Goal: Task Accomplishment & Management: Manage account settings

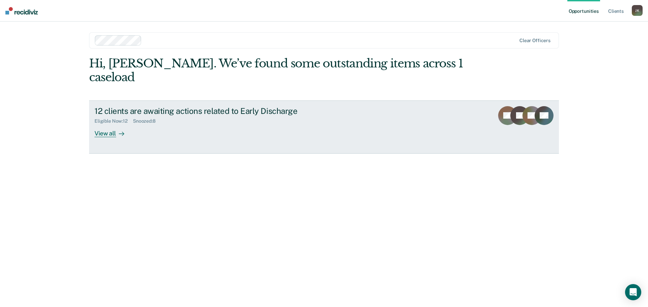
click at [115, 124] on div "View all" at bounding box center [113, 130] width 38 height 13
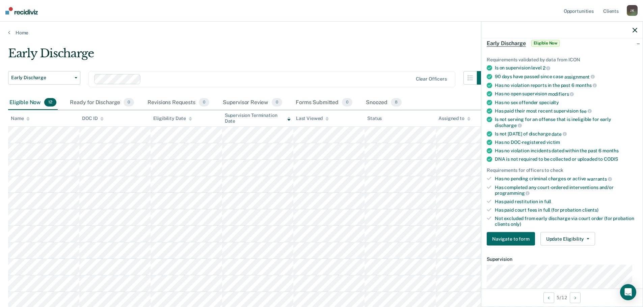
scroll to position [67, 0]
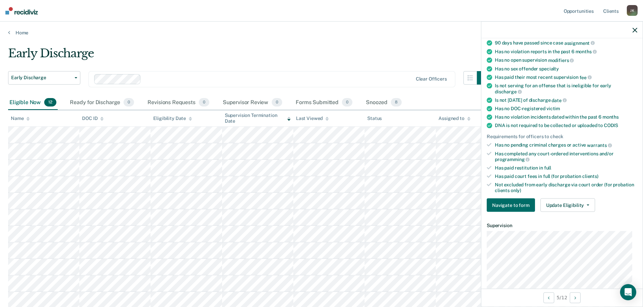
click at [389, 40] on main "Early Discharge Early Discharge Early Discharge Clear officers Eligible Now 12 …" at bounding box center [321, 204] width 643 height 336
click at [405, 45] on main "Early Discharge Early Discharge Early Discharge Clear officers Eligible Now 12 …" at bounding box center [321, 204] width 643 height 336
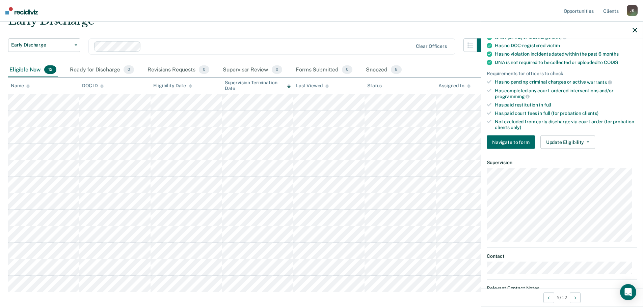
scroll to position [135, 0]
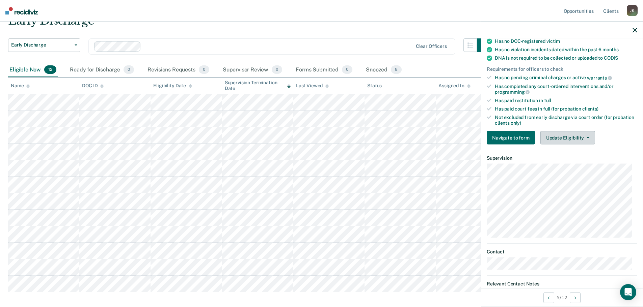
click at [572, 139] on button "Update Eligibility" at bounding box center [567, 137] width 55 height 13
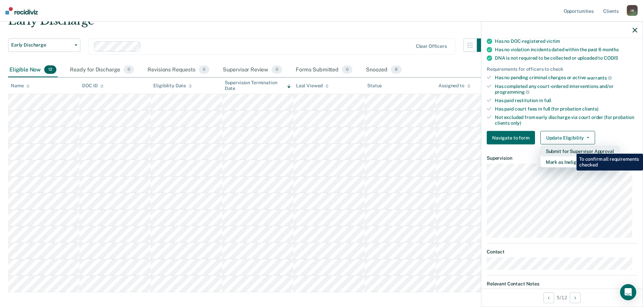
click at [571, 149] on button "Submit for Supervisor Approval" at bounding box center [579, 151] width 79 height 11
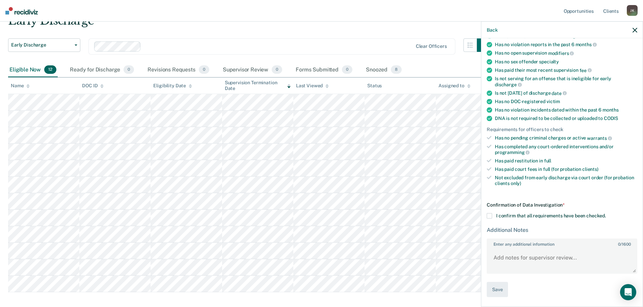
scroll to position [74, 0]
click at [321, 24] on div "Early Discharge" at bounding box center [249, 23] width 482 height 19
click at [635, 28] on icon "button" at bounding box center [634, 30] width 5 height 5
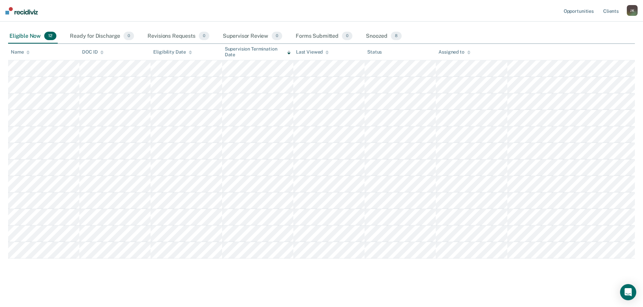
scroll to position [33, 0]
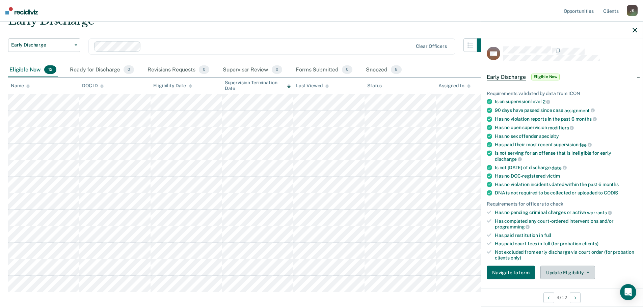
click at [571, 275] on button "Update Eligibility" at bounding box center [567, 272] width 55 height 13
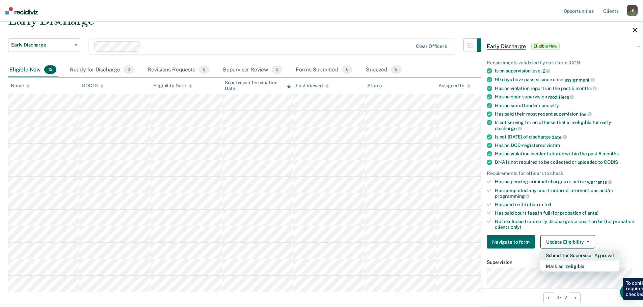
scroll to position [70, 0]
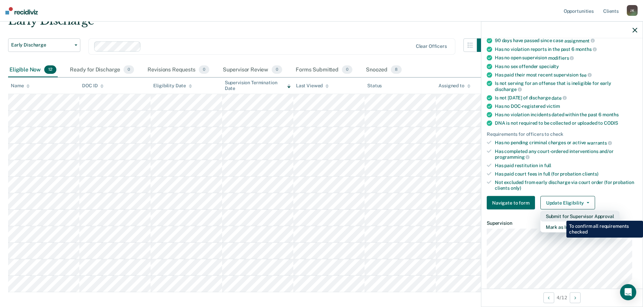
click at [561, 216] on button "Submit for Supervisor Approval" at bounding box center [579, 216] width 79 height 11
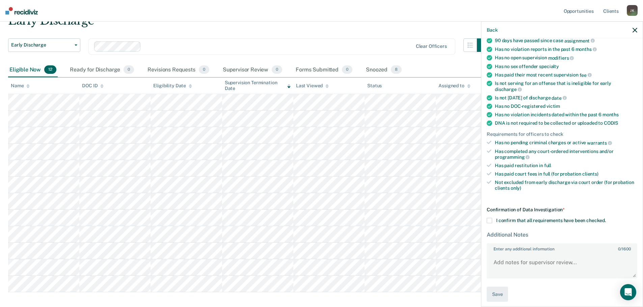
click at [358, 18] on nav "Opportunities Client s [PERSON_NAME] [PERSON_NAME] Profile How it works Log Out" at bounding box center [321, 11] width 643 height 22
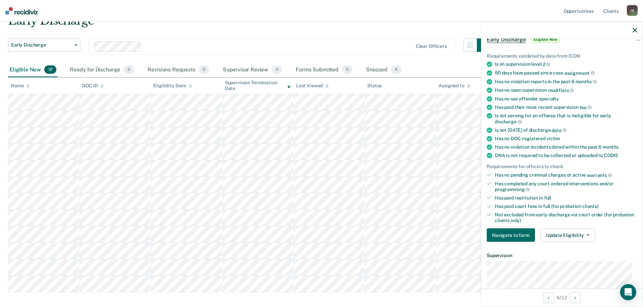
scroll to position [101, 0]
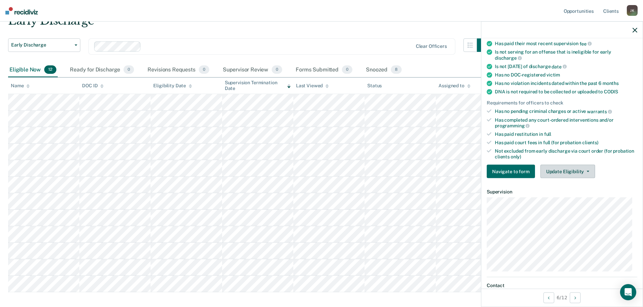
click at [553, 171] on button "Update Eligibility" at bounding box center [567, 171] width 55 height 13
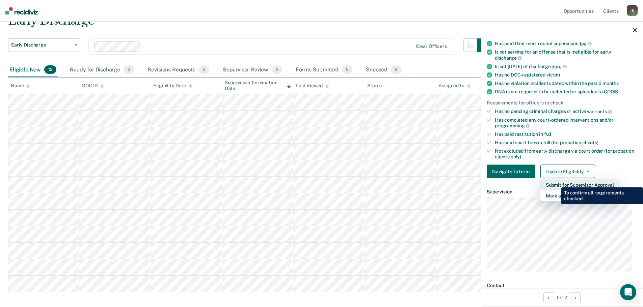
click at [556, 182] on button "Submit for Supervisor Approval" at bounding box center [579, 185] width 79 height 11
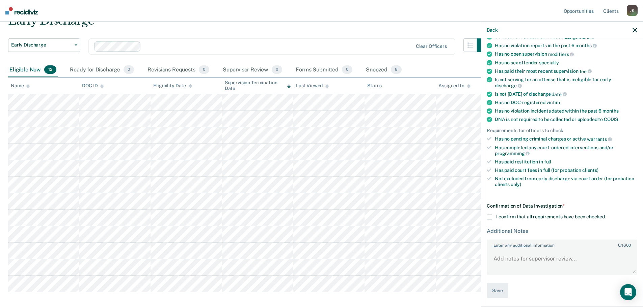
click at [356, 16] on nav "Opportunities Client s [PERSON_NAME] [PERSON_NAME] Profile How it works Log Out" at bounding box center [321, 11] width 643 height 22
click at [633, 29] on icon "button" at bounding box center [634, 30] width 5 height 5
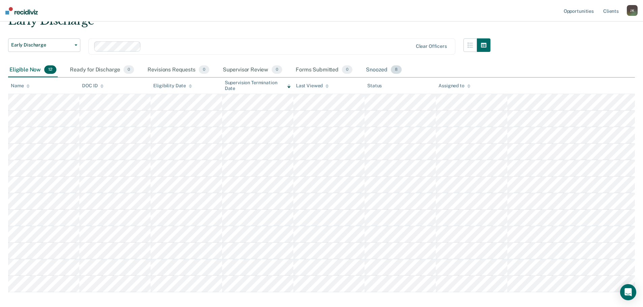
click at [383, 71] on div "Snoozed 8" at bounding box center [383, 70] width 38 height 15
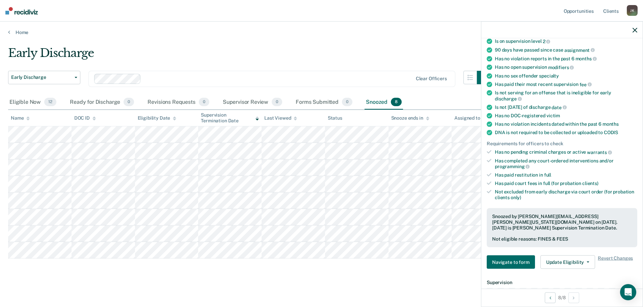
scroll to position [67, 0]
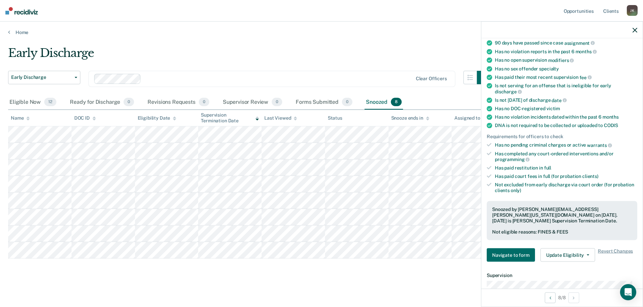
click at [267, 36] on main "Early Discharge Early Discharge Early Discharge Clear officers Eligible Now 12 …" at bounding box center [321, 170] width 643 height 270
click at [634, 30] on icon "button" at bounding box center [634, 30] width 5 height 5
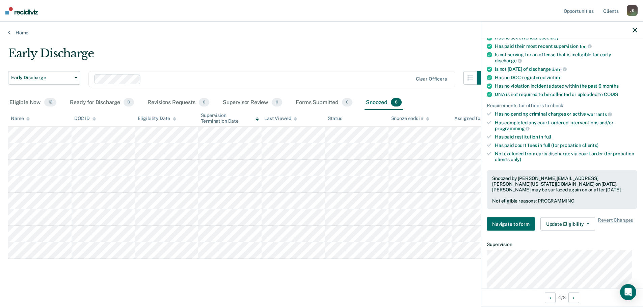
scroll to position [101, 0]
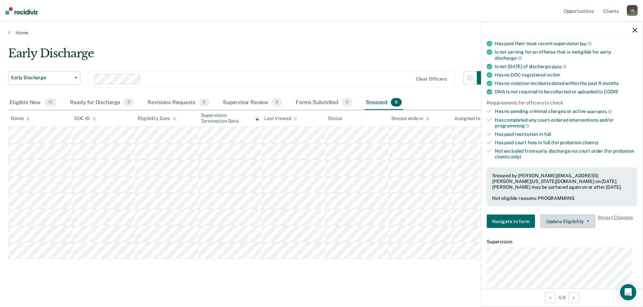
click at [575, 220] on button "Update Eligibility" at bounding box center [567, 221] width 55 height 13
click at [406, 30] on link "Home" at bounding box center [321, 33] width 626 height 6
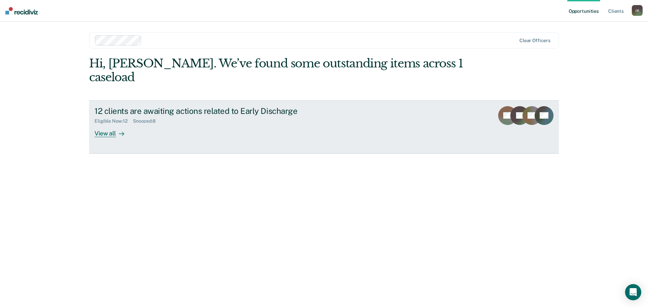
click at [107, 124] on div "View all" at bounding box center [113, 130] width 38 height 13
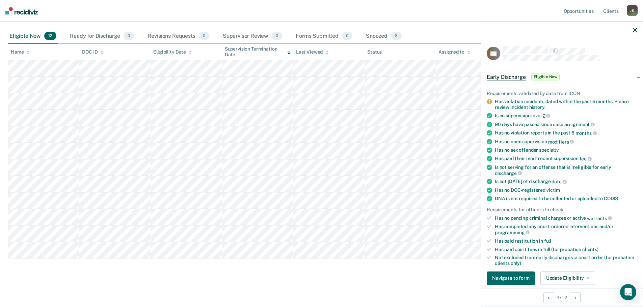
scroll to position [34, 0]
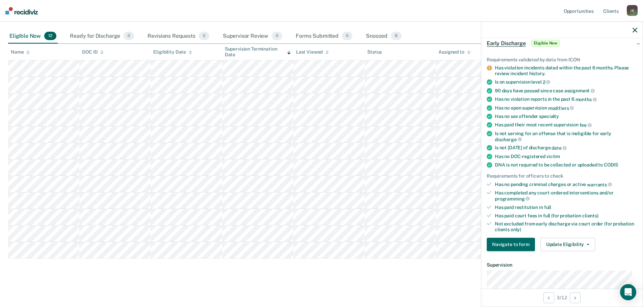
click at [357, 4] on nav "Opportunities Client s [PERSON_NAME] [PERSON_NAME] Profile How it works Log Out" at bounding box center [321, 11] width 643 height 22
click at [634, 30] on icon "button" at bounding box center [634, 30] width 5 height 5
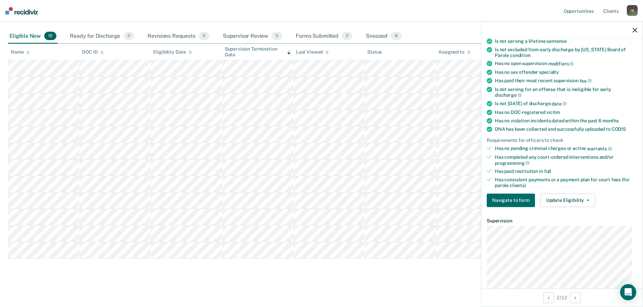
scroll to position [101, 0]
click at [570, 201] on button "Update Eligibility" at bounding box center [567, 199] width 55 height 13
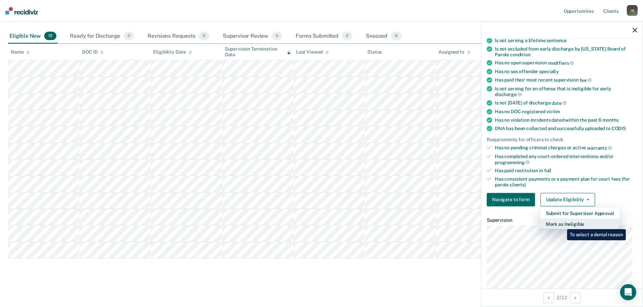
click at [562, 224] on button "Mark as Ineligible" at bounding box center [579, 224] width 79 height 11
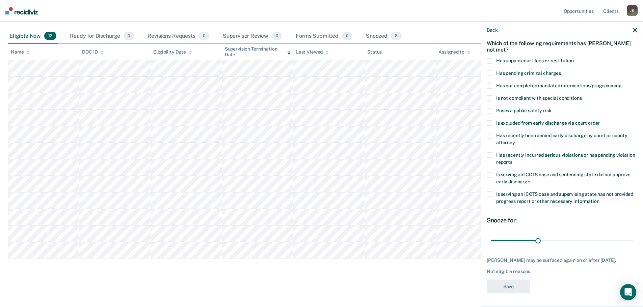
scroll to position [31, 0]
click at [490, 62] on span at bounding box center [488, 61] width 5 height 5
click at [573, 59] on input "Has unpaid court fees or restitution" at bounding box center [573, 59] width 0 height 0
click at [508, 285] on button "Save" at bounding box center [508, 287] width 44 height 14
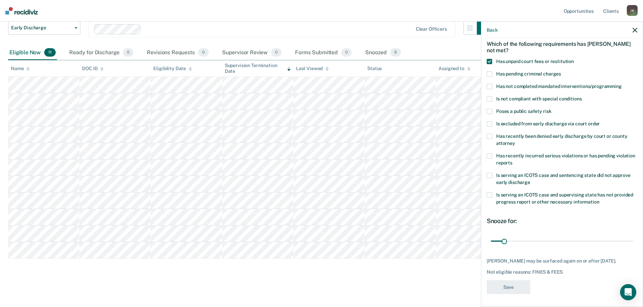
scroll to position [50, 0]
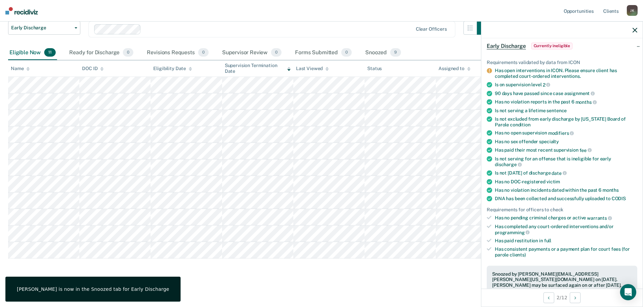
click at [633, 31] on icon "button" at bounding box center [634, 30] width 5 height 5
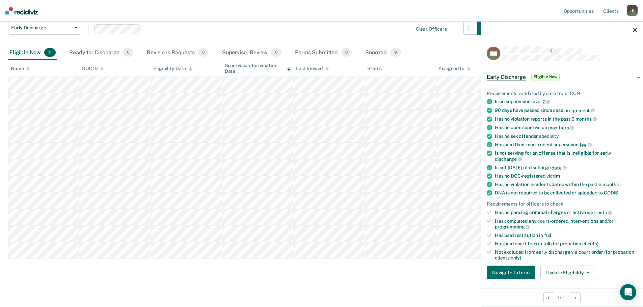
click at [634, 32] on icon "button" at bounding box center [634, 30] width 5 height 5
click at [568, 272] on button "Update Eligibility" at bounding box center [567, 272] width 55 height 13
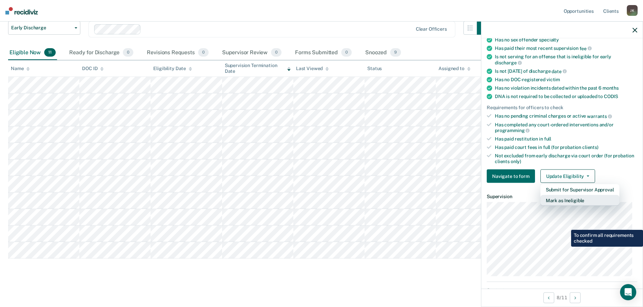
scroll to position [104, 0]
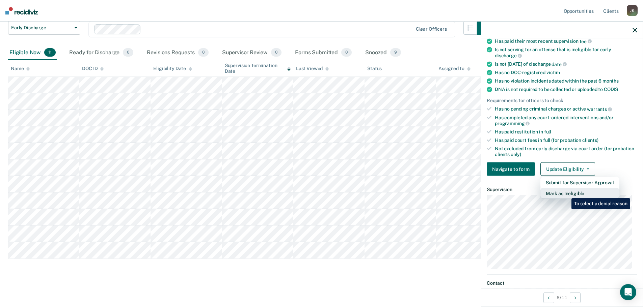
click at [566, 193] on button "Mark as Ineligible" at bounding box center [579, 193] width 79 height 11
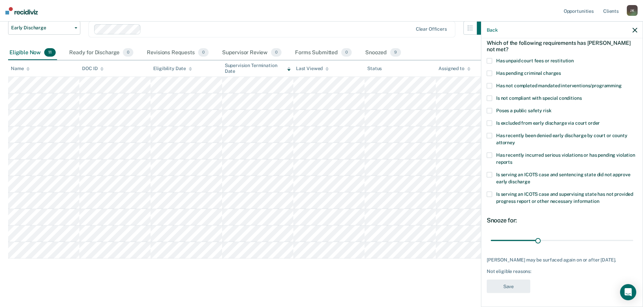
scroll to position [31, 0]
click at [489, 85] on span at bounding box center [488, 86] width 5 height 5
click at [621, 84] on input "Has not completed mandated interventions/programming" at bounding box center [621, 84] width 0 height 0
click at [519, 283] on button "Save" at bounding box center [508, 287] width 44 height 14
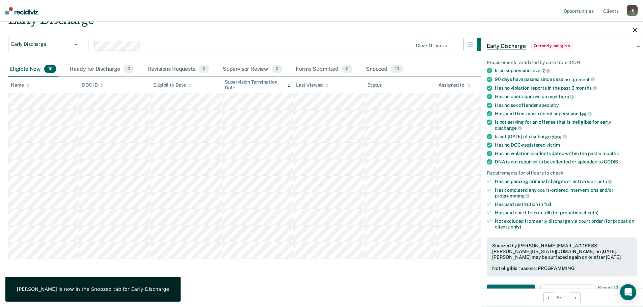
click at [324, 9] on nav "Opportunities Client s [PERSON_NAME] [PERSON_NAME] Profile How it works Log Out" at bounding box center [321, 11] width 643 height 22
click at [636, 31] on icon "button" at bounding box center [634, 30] width 5 height 5
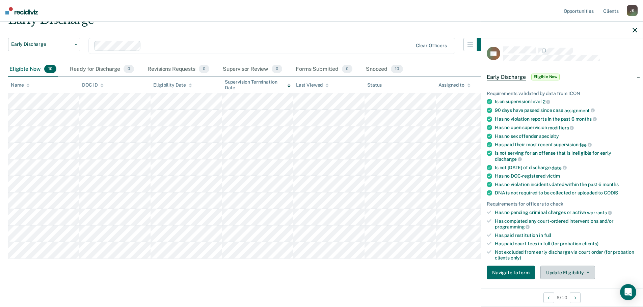
click at [563, 272] on button "Update Eligibility" at bounding box center [567, 272] width 55 height 13
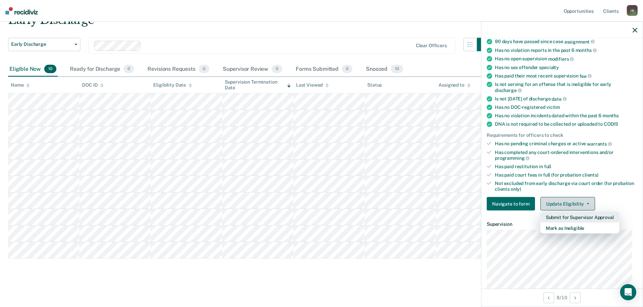
scroll to position [70, 0]
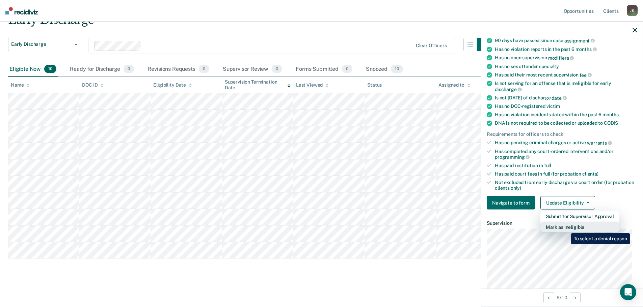
click at [566, 228] on button "Mark as Ineligible" at bounding box center [579, 227] width 79 height 11
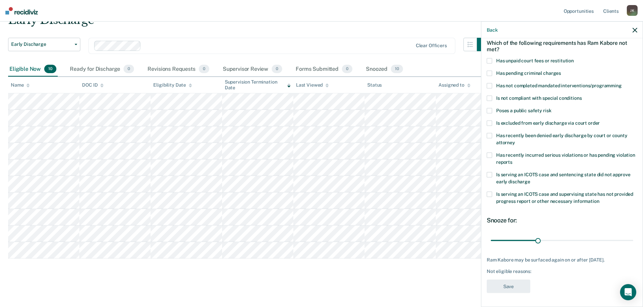
scroll to position [31, 0]
click at [494, 85] on label "Has not completed mandated interventions/programming" at bounding box center [561, 87] width 150 height 7
click at [621, 84] on input "Has not completed mandated interventions/programming" at bounding box center [621, 84] width 0 height 0
click at [516, 287] on button "Save" at bounding box center [508, 287] width 44 height 14
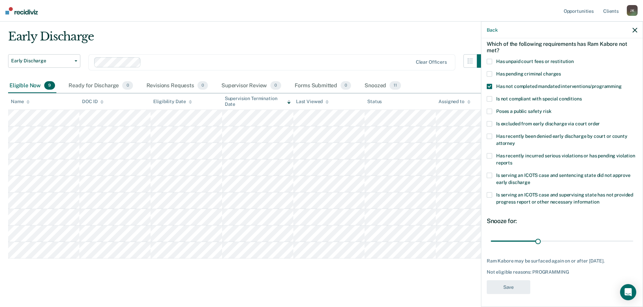
scroll to position [17, 0]
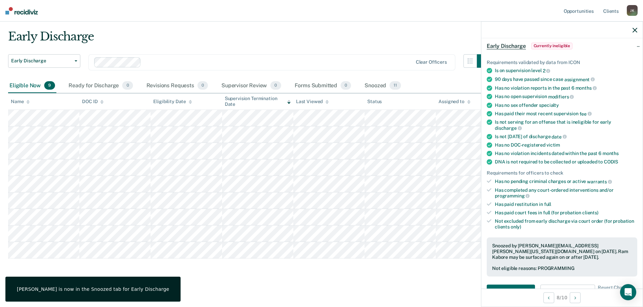
click at [363, 43] on div "Early Discharge" at bounding box center [249, 39] width 482 height 19
click at [632, 28] on icon "button" at bounding box center [634, 30] width 5 height 5
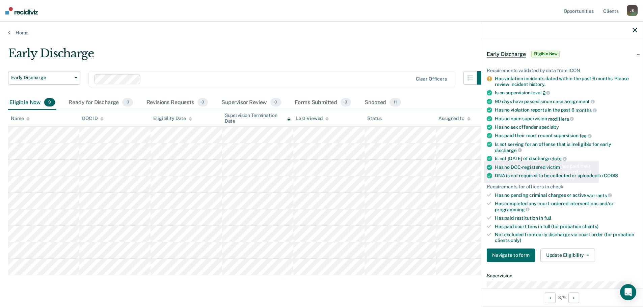
scroll to position [67, 0]
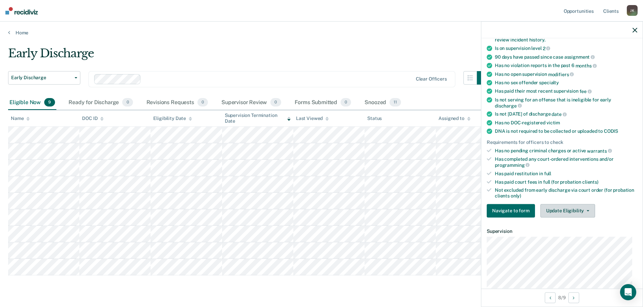
click at [570, 213] on button "Update Eligibility" at bounding box center [567, 210] width 55 height 13
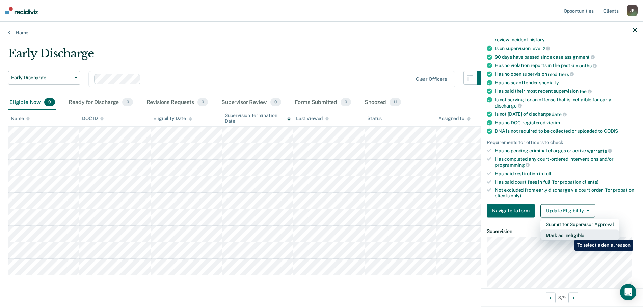
click at [569, 235] on button "Mark as Ineligible" at bounding box center [579, 235] width 79 height 11
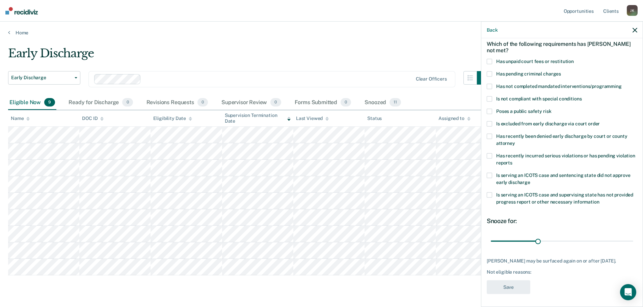
click at [490, 86] on span at bounding box center [488, 86] width 5 height 5
click at [621, 84] on input "Has not completed mandated interventions/programming" at bounding box center [621, 84] width 0 height 0
click at [491, 62] on span at bounding box center [488, 61] width 5 height 5
click at [573, 59] on input "Has unpaid court fees or restitution" at bounding box center [573, 59] width 0 height 0
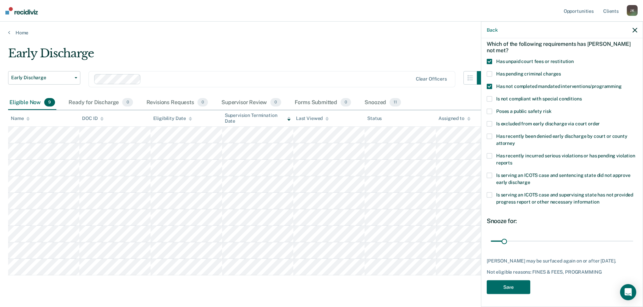
click at [520, 279] on div "WM Which of the following requirements has [PERSON_NAME] not met? Has unpaid co…" at bounding box center [561, 157] width 150 height 283
click at [518, 283] on button "Save" at bounding box center [508, 287] width 44 height 14
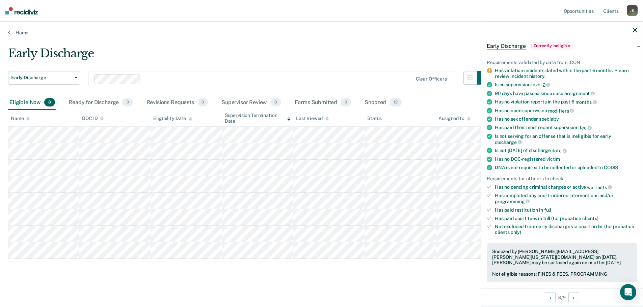
click at [631, 26] on div at bounding box center [561, 30] width 161 height 17
click at [636, 31] on icon "button" at bounding box center [634, 30] width 5 height 5
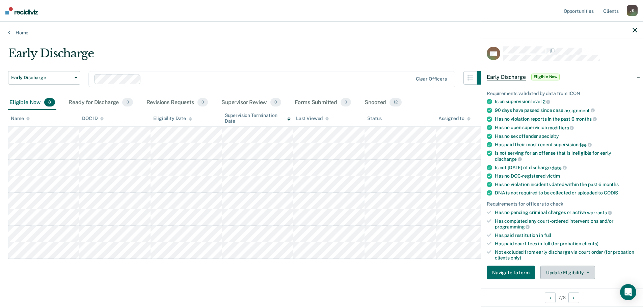
click at [563, 272] on button "Update Eligibility" at bounding box center [567, 272] width 55 height 13
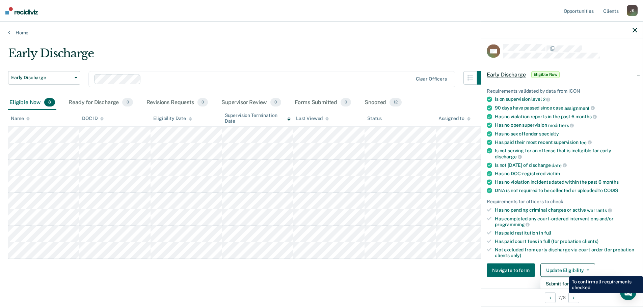
scroll to position [70, 0]
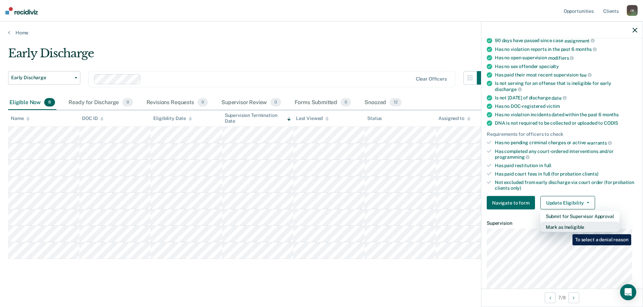
click at [567, 229] on button "Mark as Ineligible" at bounding box center [579, 227] width 79 height 11
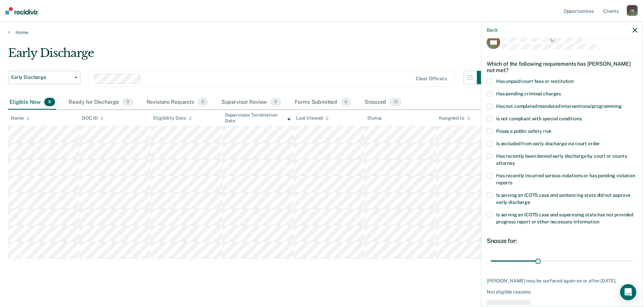
scroll to position [0, 0]
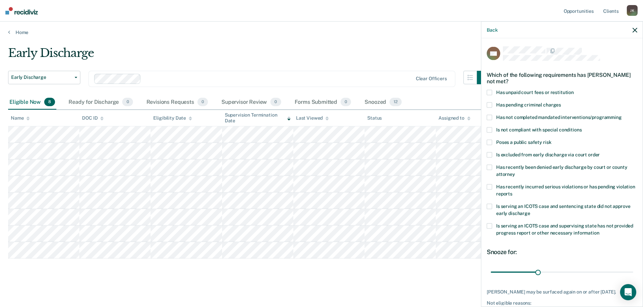
click at [490, 130] on span at bounding box center [488, 129] width 5 height 5
click at [581, 127] on input "Is not compliant with special conditions" at bounding box center [581, 127] width 0 height 0
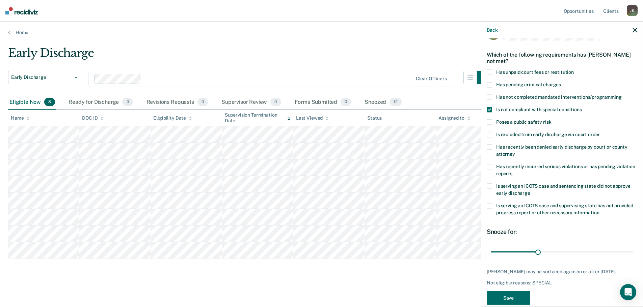
scroll to position [31, 0]
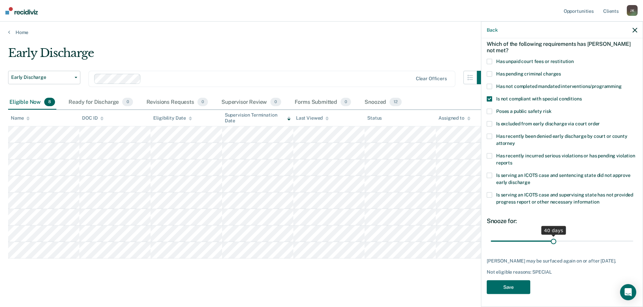
drag, startPoint x: 535, startPoint y: 241, endPoint x: 550, endPoint y: 240, distance: 15.3
type input "40"
click at [550, 240] on input "range" at bounding box center [561, 241] width 142 height 12
click at [515, 290] on button "Save" at bounding box center [508, 287] width 44 height 14
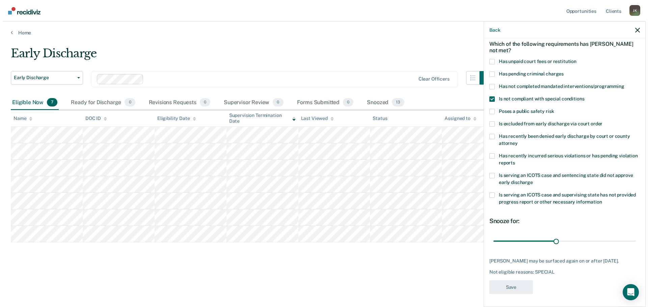
scroll to position [0, 0]
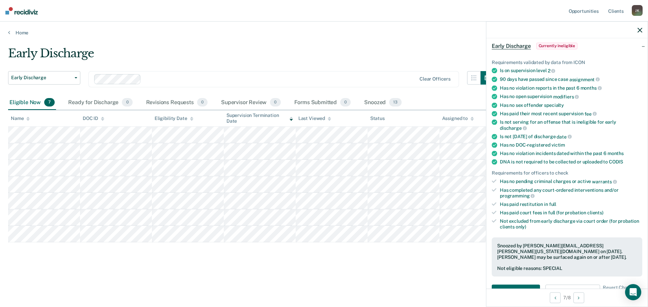
click at [427, 39] on main "Early Discharge Early Discharge Early Discharge Clear officers Eligible Now 7 R…" at bounding box center [324, 170] width 648 height 269
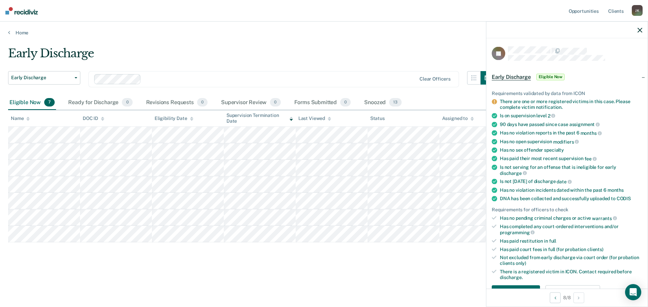
scroll to position [67, 0]
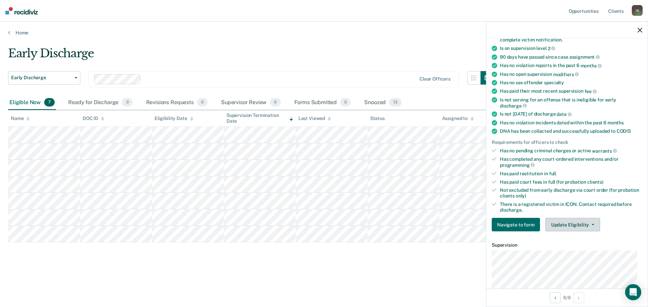
click at [563, 223] on button "Update Eligibility" at bounding box center [572, 224] width 55 height 13
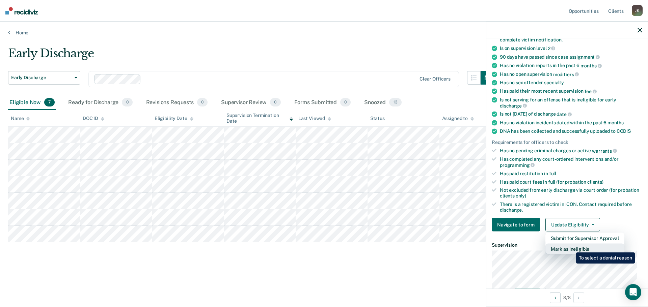
click at [571, 248] on button "Mark as Ineligible" at bounding box center [584, 249] width 79 height 11
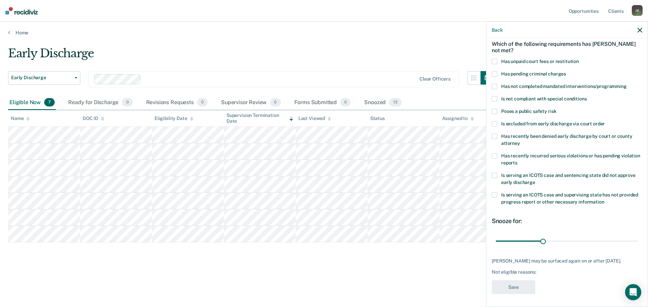
click at [494, 86] on span at bounding box center [493, 86] width 5 height 5
click at [626, 84] on input "Has not completed mandated interventions/programming" at bounding box center [626, 84] width 0 height 0
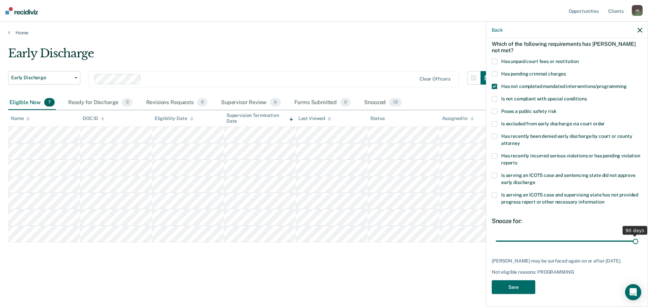
drag, startPoint x: 539, startPoint y: 240, endPoint x: 647, endPoint y: 238, distance: 108.0
type input "90"
click at [638, 238] on input "range" at bounding box center [566, 241] width 142 height 12
click at [515, 290] on button "Save" at bounding box center [513, 287] width 44 height 14
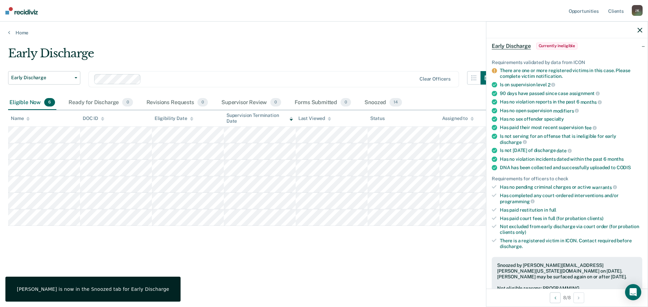
click at [304, 36] on main "Early Discharge Early Discharge Early Discharge Clear officers Eligible Now 6 R…" at bounding box center [324, 170] width 648 height 269
click at [639, 28] on icon "button" at bounding box center [639, 30] width 5 height 5
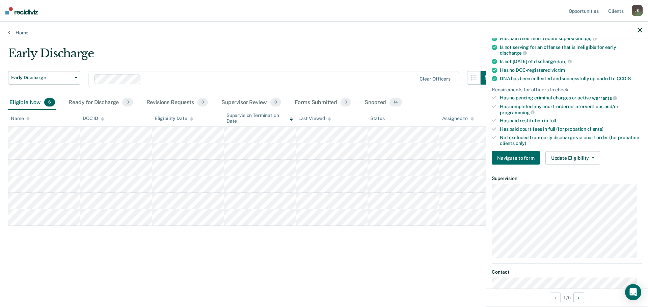
scroll to position [135, 0]
click at [567, 155] on button "Update Eligibility" at bounding box center [572, 157] width 55 height 13
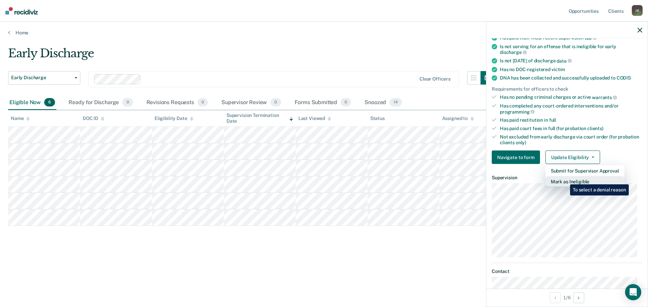
click at [565, 179] on button "Mark as Ineligible" at bounding box center [584, 181] width 79 height 11
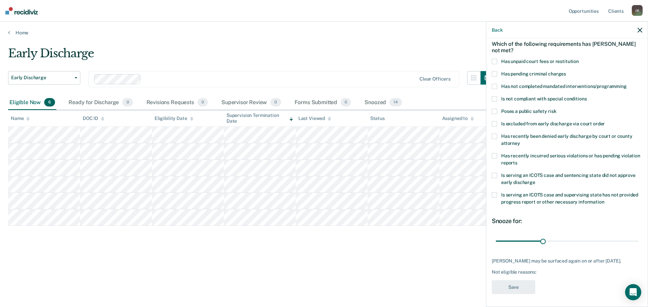
scroll to position [0, 0]
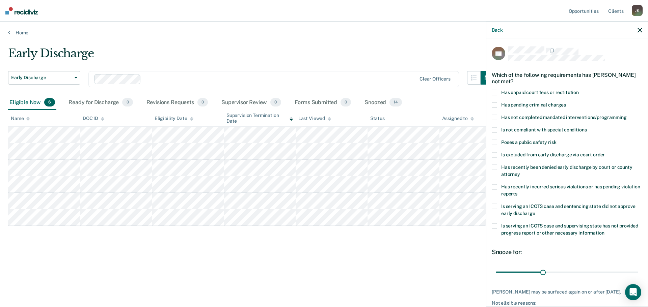
click at [496, 117] on span at bounding box center [493, 117] width 5 height 5
click at [626, 115] on input "Has not completed mandated interventions/programming" at bounding box center [626, 115] width 0 height 0
click at [496, 207] on span at bounding box center [493, 206] width 5 height 5
click at [535, 211] on input "Is serving an ICOTS case and sentencing state did not approve early discharge" at bounding box center [535, 211] width 0 height 0
click at [496, 118] on span at bounding box center [493, 117] width 5 height 5
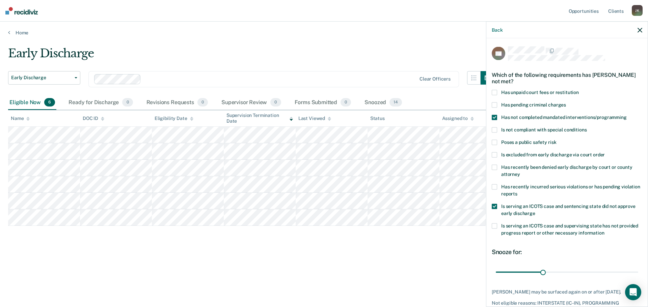
click at [626, 115] on input "Has not completed mandated interventions/programming" at bounding box center [626, 115] width 0 height 0
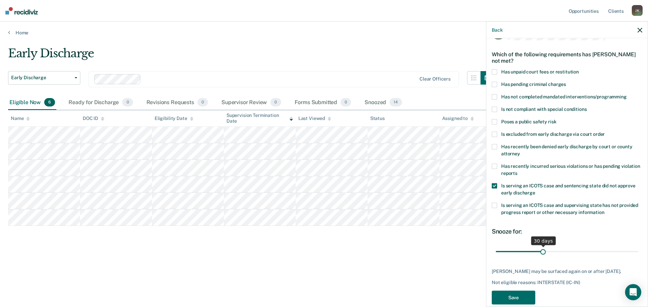
scroll to position [31, 0]
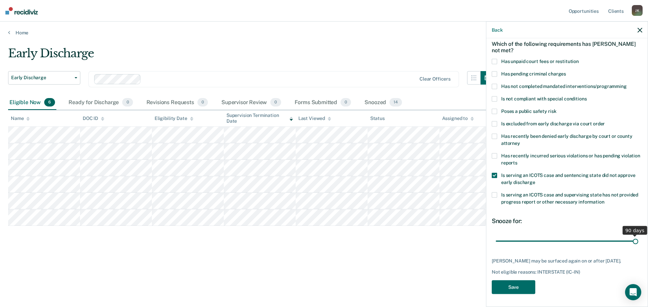
drag, startPoint x: 541, startPoint y: 241, endPoint x: 647, endPoint y: 246, distance: 106.7
type input "90"
click at [638, 246] on input "range" at bounding box center [566, 241] width 142 height 12
click at [507, 284] on button "Save" at bounding box center [513, 287] width 44 height 14
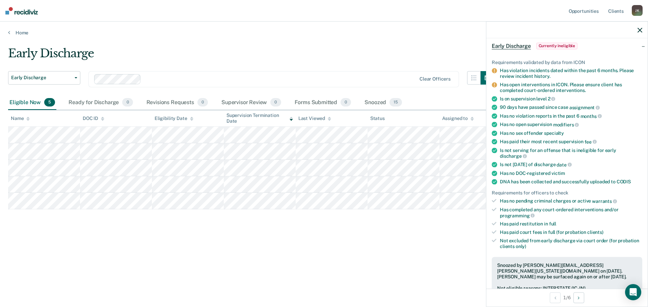
click at [361, 47] on div "Early Discharge" at bounding box center [251, 56] width 486 height 19
click at [639, 31] on icon "button" at bounding box center [639, 30] width 5 height 5
